Goal: Task Accomplishment & Management: Use online tool/utility

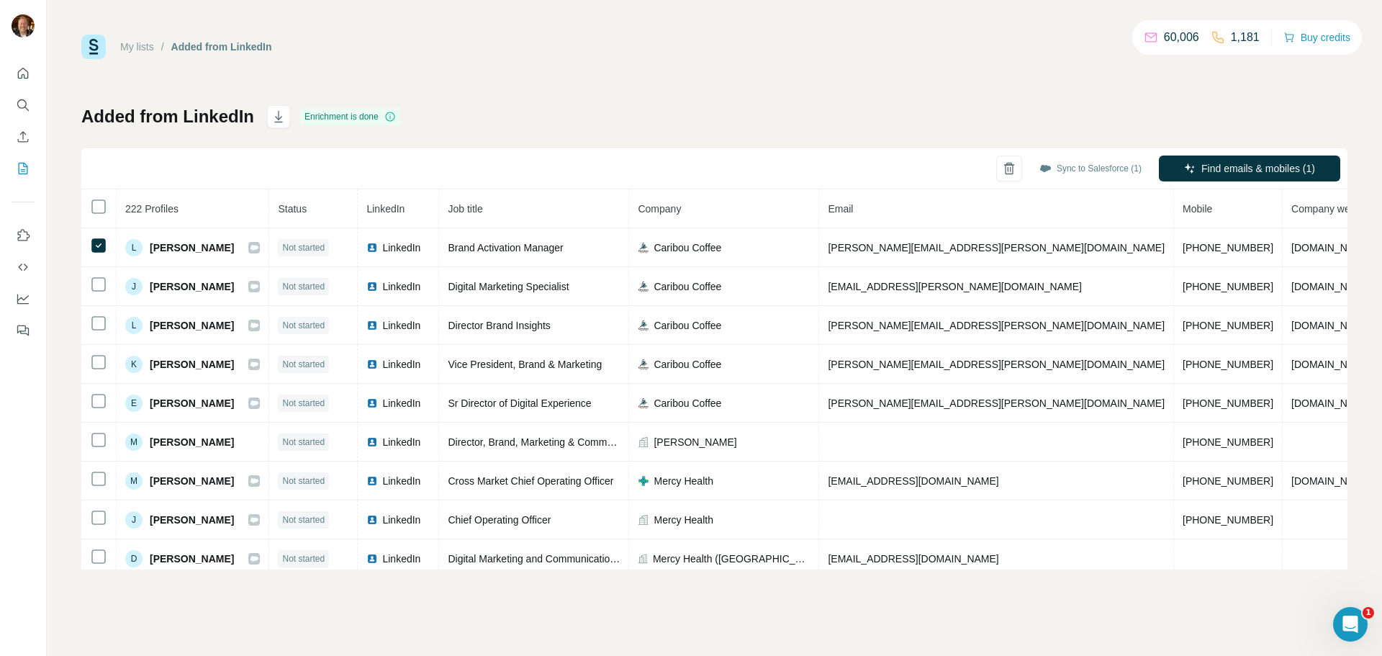
click at [1185, 108] on div "Added from LinkedIn Enrichment is done Sync to Salesforce (1) Find emails & mob…" at bounding box center [714, 337] width 1266 height 464
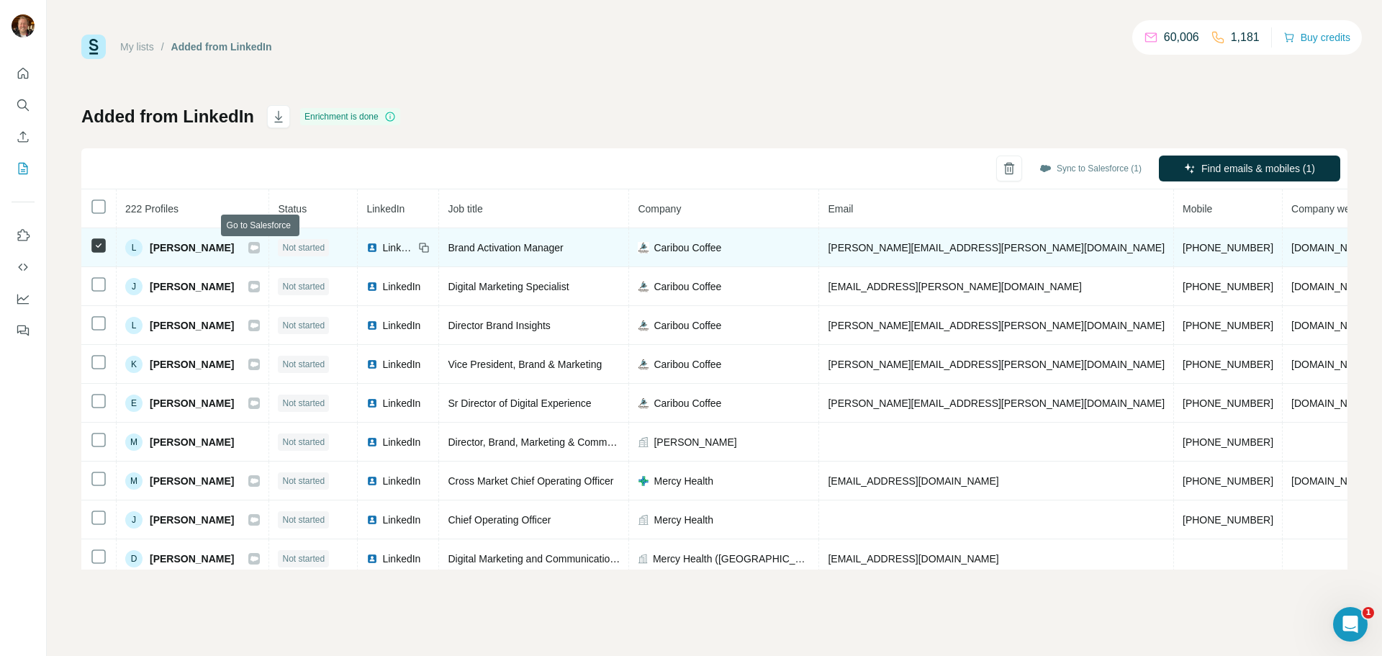
click at [258, 248] on icon at bounding box center [254, 247] width 8 height 5
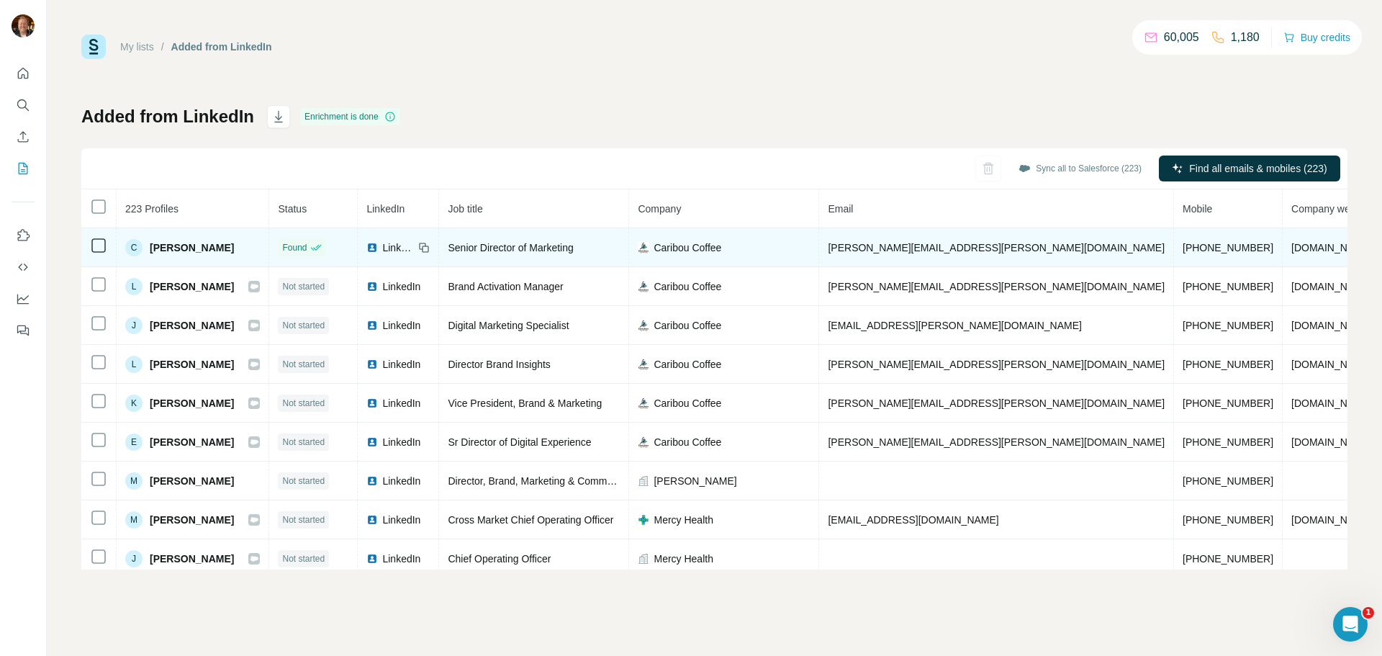
click at [710, 243] on span "Caribou Coffee" at bounding box center [688, 247] width 68 height 14
click at [672, 248] on span "Caribou Coffee" at bounding box center [688, 247] width 68 height 14
click at [685, 247] on span "Caribou Coffee" at bounding box center [688, 247] width 68 height 14
click at [649, 249] on img at bounding box center [644, 248] width 12 height 12
click at [699, 249] on span "Caribou Coffee" at bounding box center [688, 247] width 68 height 14
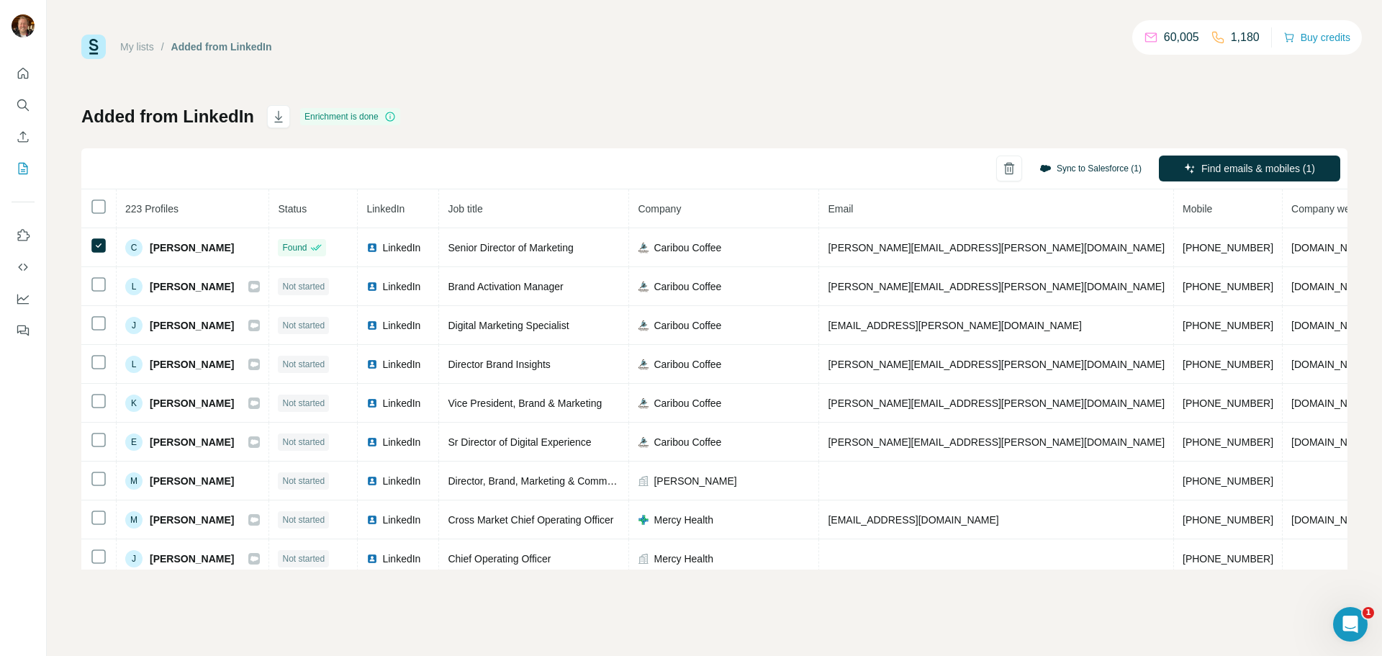
click at [1080, 167] on button "Sync to Salesforce (1)" at bounding box center [1090, 169] width 122 height 22
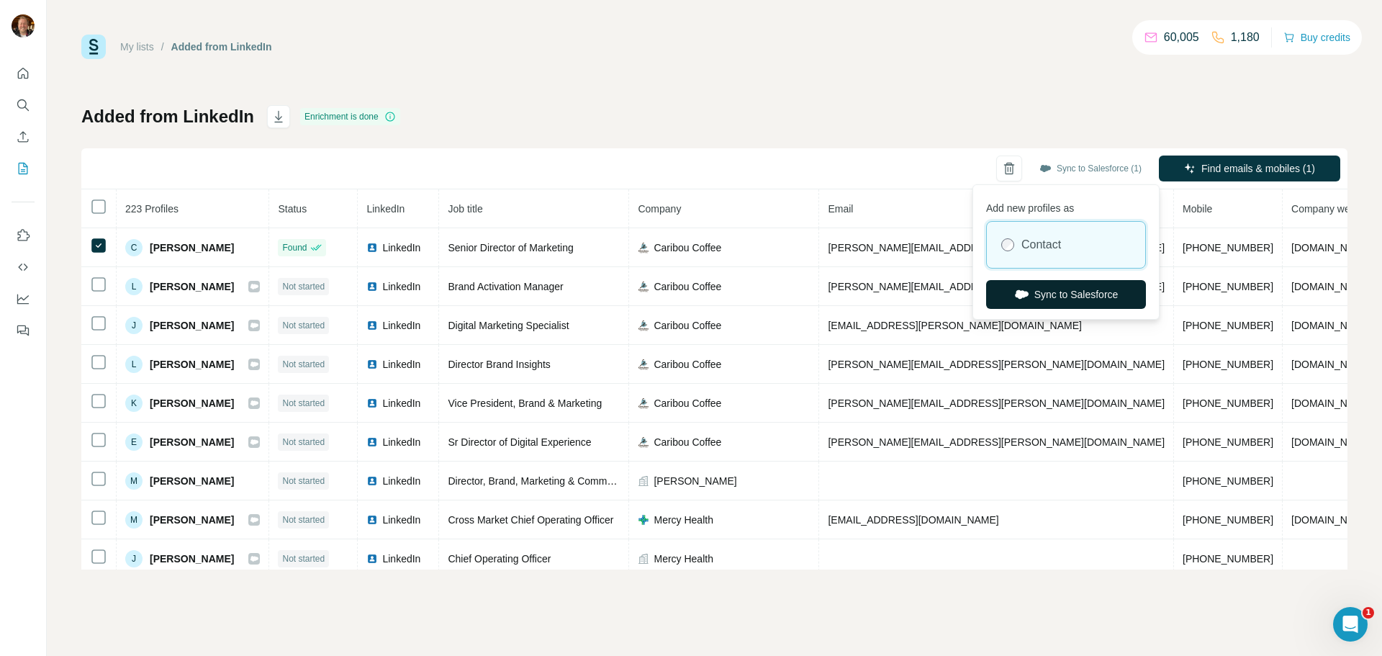
click at [1041, 287] on button "Sync to Salesforce" at bounding box center [1066, 294] width 160 height 29
